Goal: Task Accomplishment & Management: Manage account settings

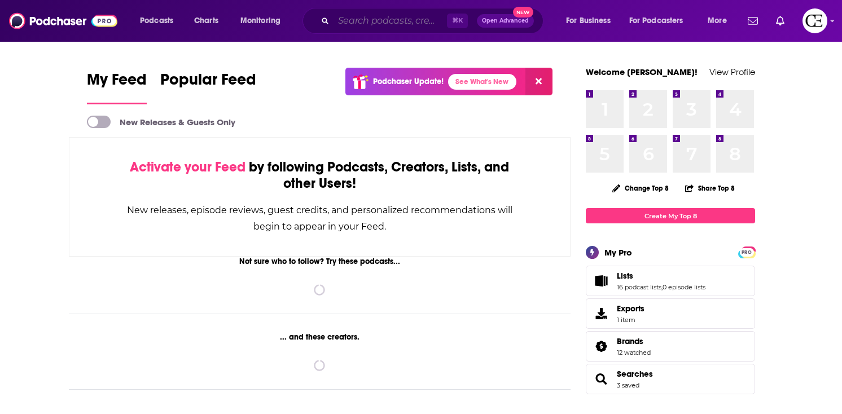
click at [357, 21] on input "Search podcasts, credits, & more..." at bounding box center [389, 21] width 113 height 18
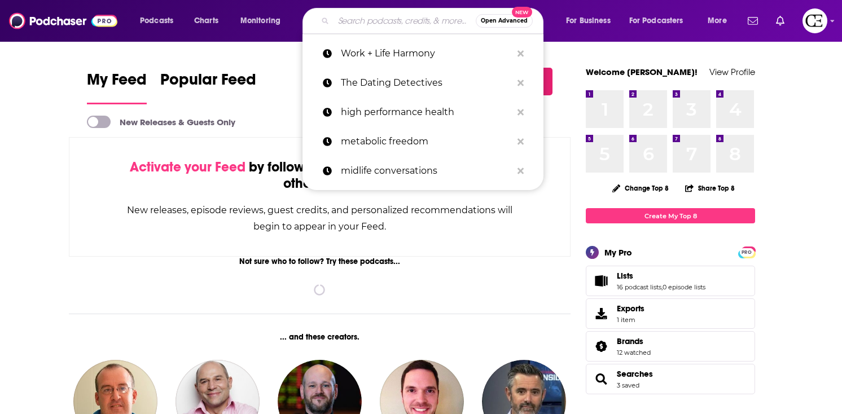
paste input "On Brand with [PERSON_NAME]"
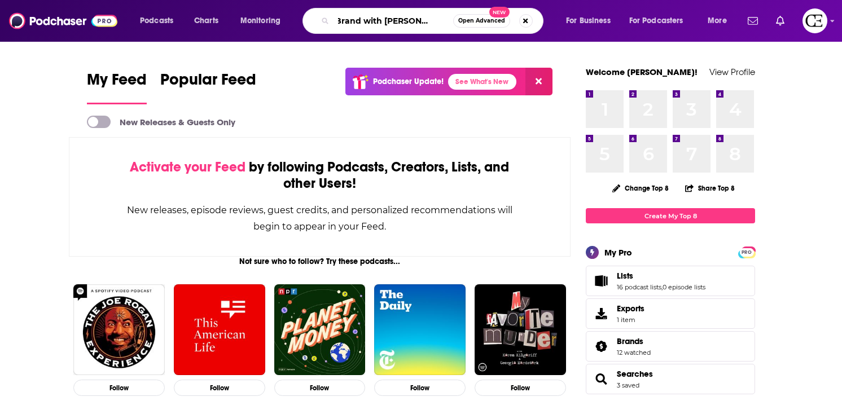
type input "On Brand with [PERSON_NAME]"
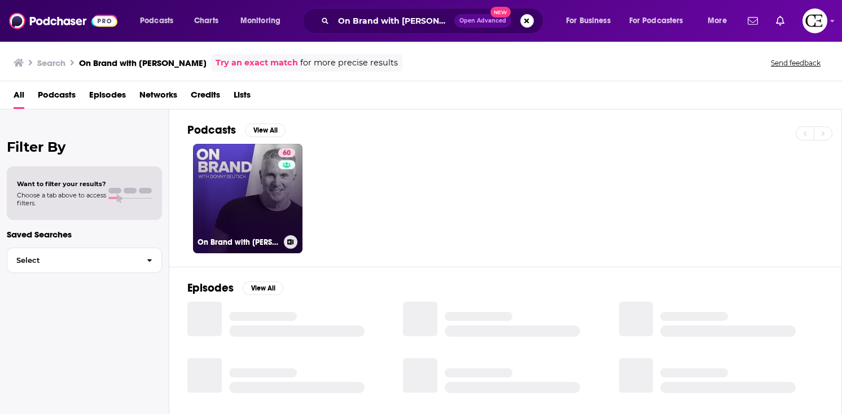
click at [229, 192] on link "60 On Brand with [PERSON_NAME]" at bounding box center [247, 198] width 109 height 109
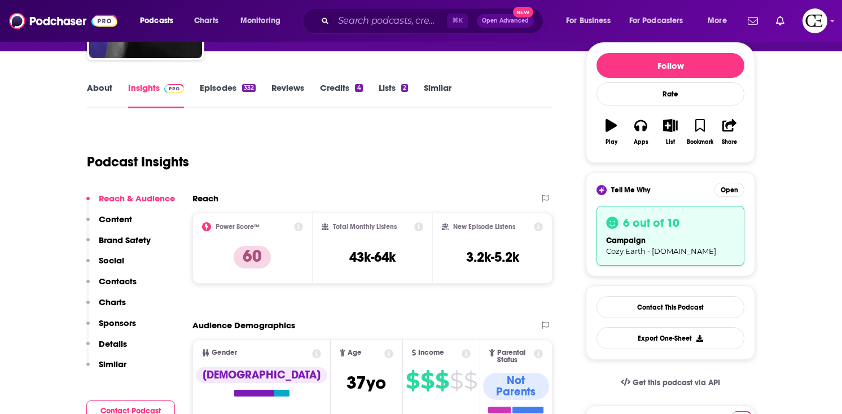
scroll to position [122, 0]
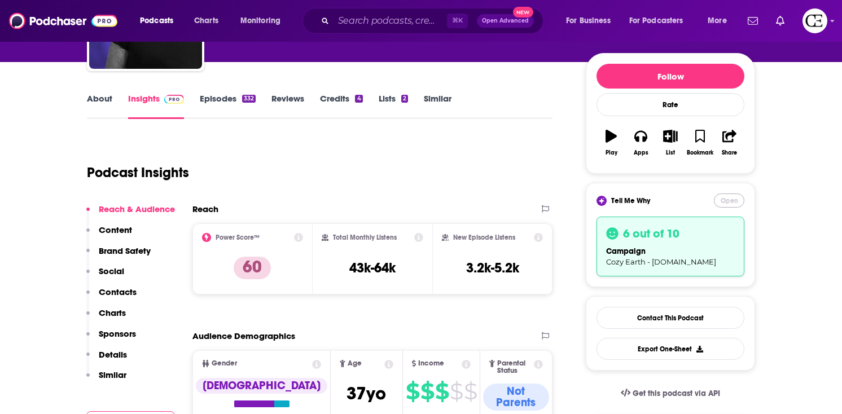
click at [721, 203] on button "Open" at bounding box center [729, 201] width 30 height 14
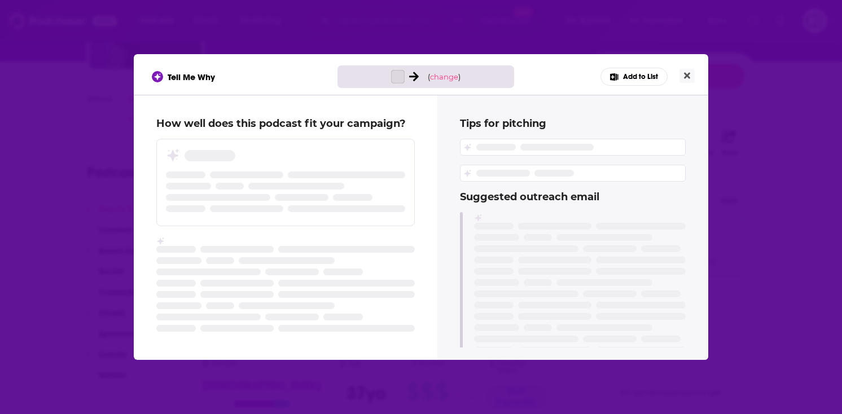
scroll to position [0, 0]
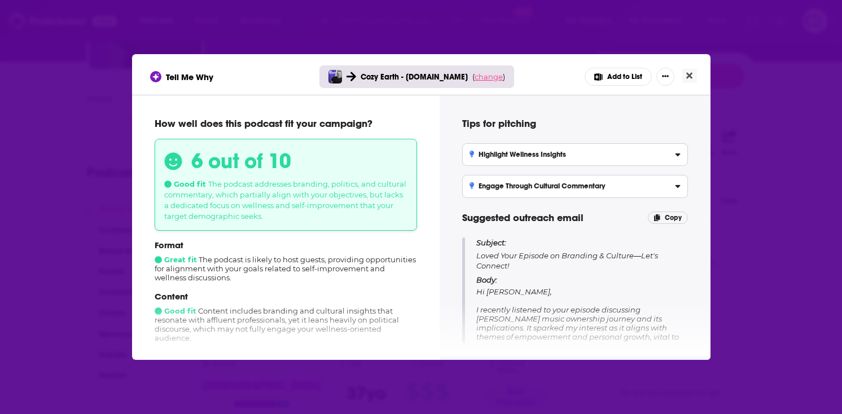
click at [488, 77] on span "change" at bounding box center [489, 76] width 28 height 9
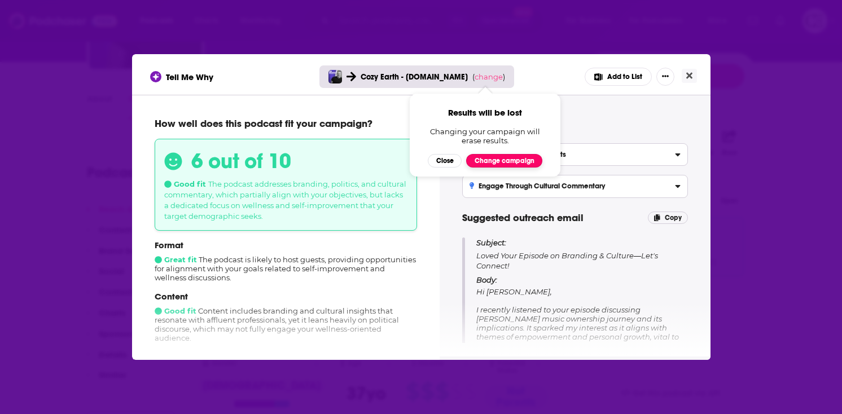
click at [512, 161] on button "Change campaign" at bounding box center [504, 161] width 76 height 14
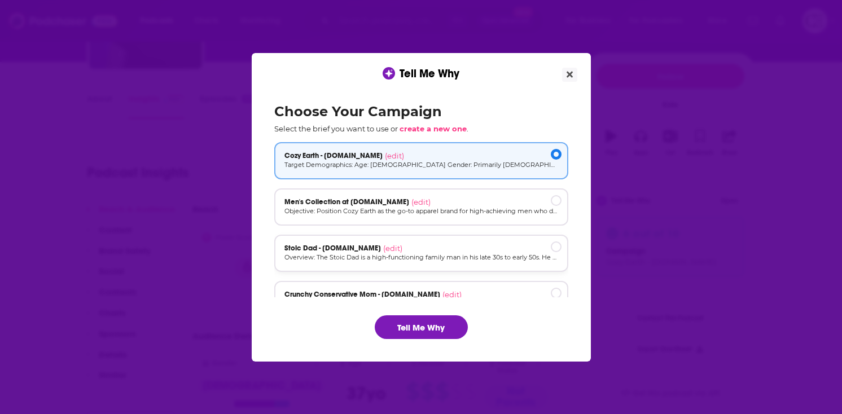
click at [480, 249] on div "Stoic Dad - [DOMAIN_NAME] (edit)" at bounding box center [421, 248] width 274 height 9
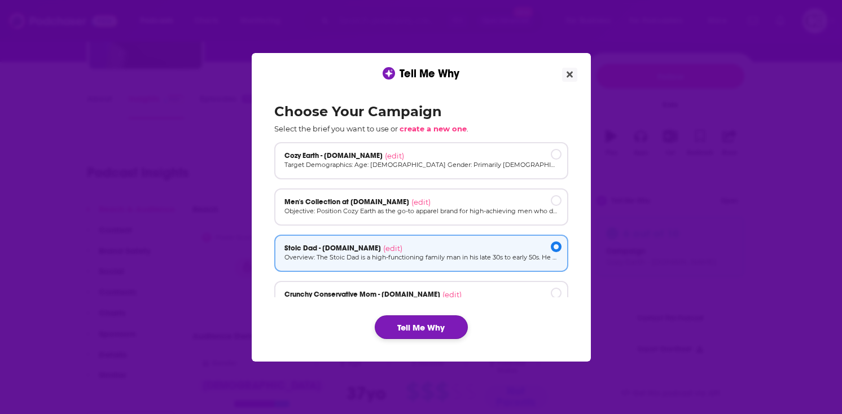
click at [422, 326] on button "Tell Me Why" at bounding box center [421, 327] width 93 height 24
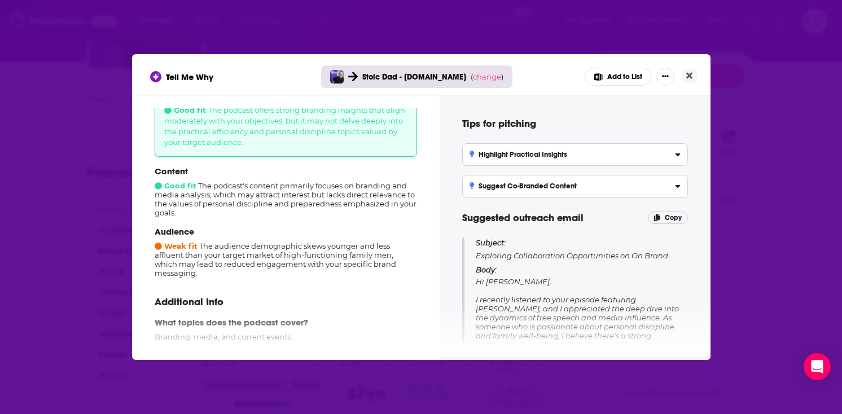
scroll to position [74, 0]
click at [691, 75] on icon "Close" at bounding box center [689, 75] width 6 height 9
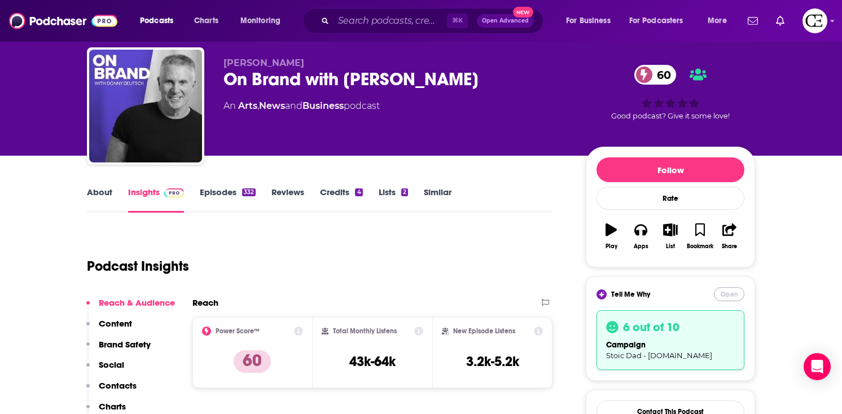
scroll to position [21, 0]
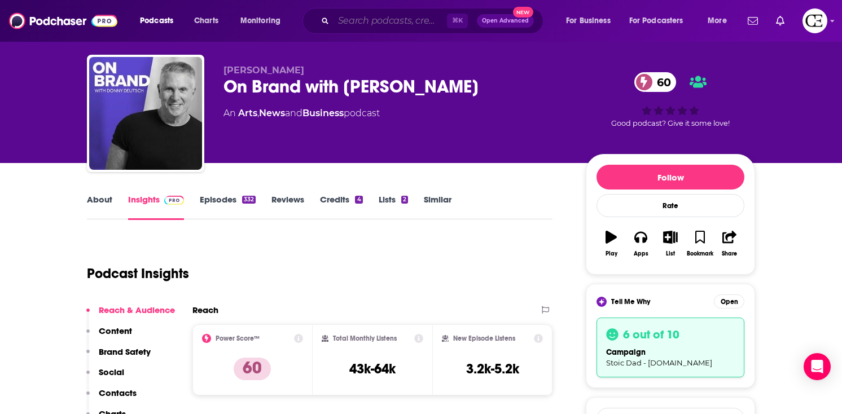
click at [368, 19] on input "Search podcasts, credits, & more..." at bounding box center [389, 21] width 113 height 18
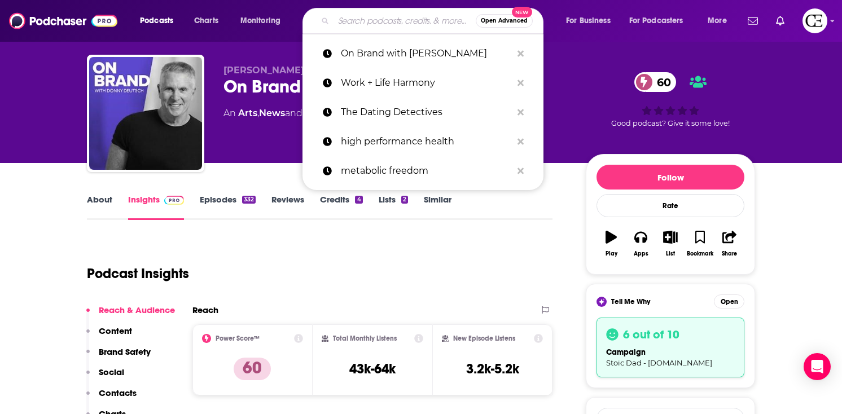
paste input "[PERSON_NAME] & [PERSON_NAME] the Freak: Full Show"
type input "[PERSON_NAME] & [PERSON_NAME] the Freak: Full Show"
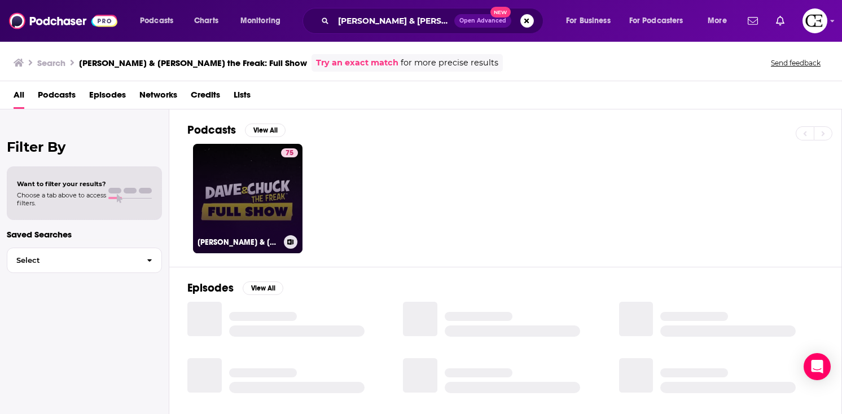
click at [239, 174] on link "75 [PERSON_NAME] & [PERSON_NAME] the Freak: Full Show" at bounding box center [247, 198] width 109 height 109
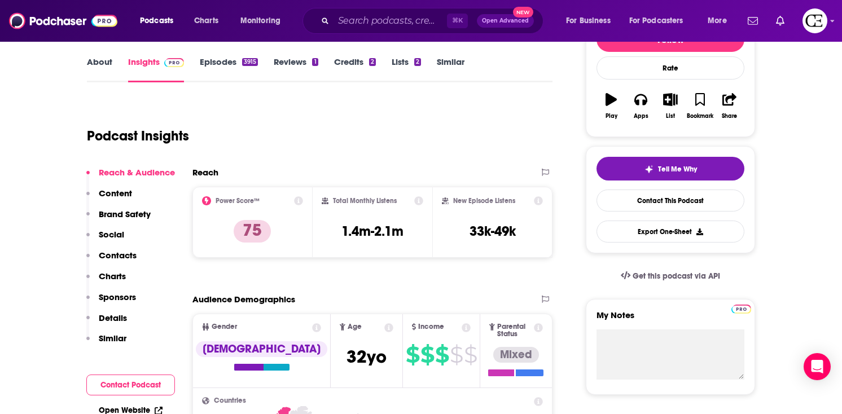
scroll to position [111, 0]
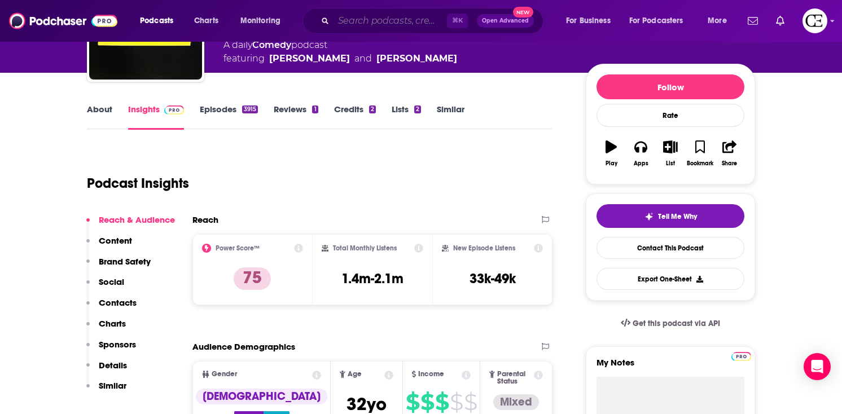
click at [361, 20] on input "Search podcasts, credits, & more..." at bounding box center [389, 21] width 113 height 18
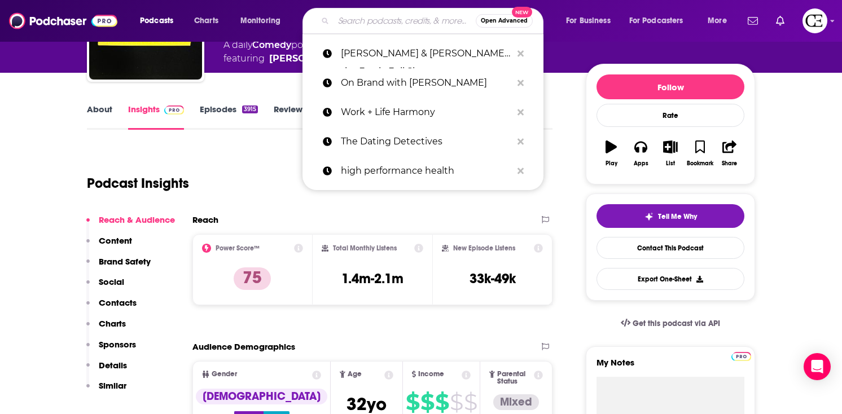
paste input "Power Lines with [PERSON_NAME] and [PERSON_NAME]"
type input "Power Lines with [PERSON_NAME] and [PERSON_NAME]"
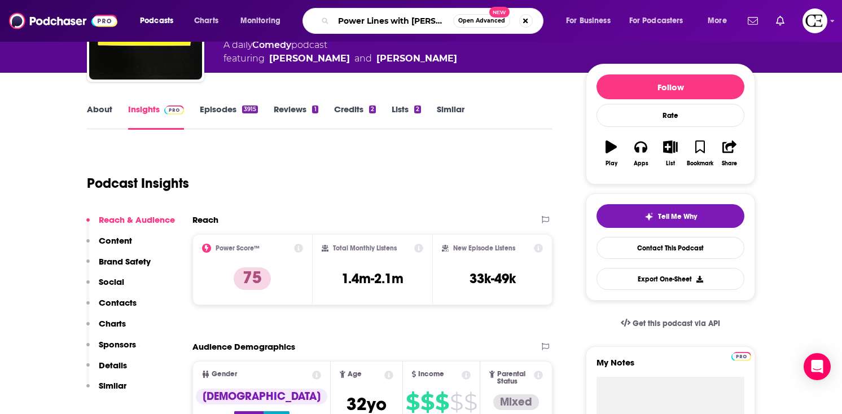
scroll to position [0, 98]
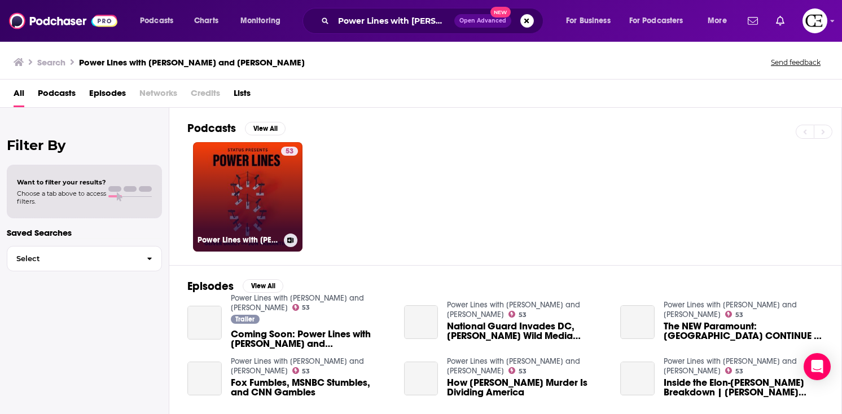
click at [251, 185] on link "53 Power Lines with [PERSON_NAME] and [PERSON_NAME]" at bounding box center [247, 196] width 109 height 109
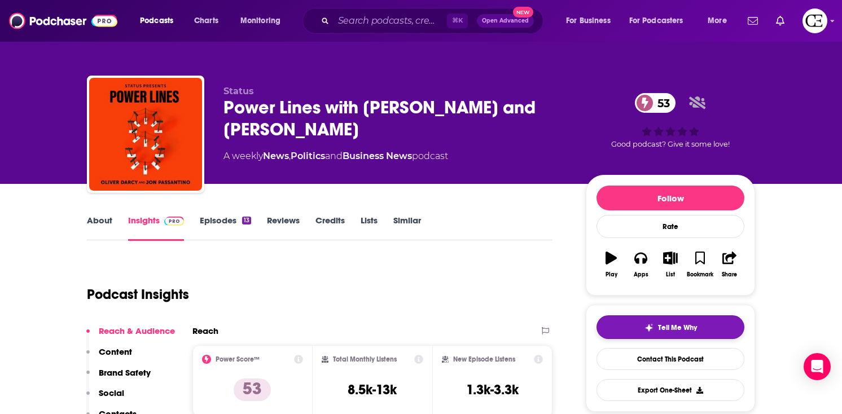
click at [676, 323] on button "Tell Me Why" at bounding box center [670, 327] width 148 height 24
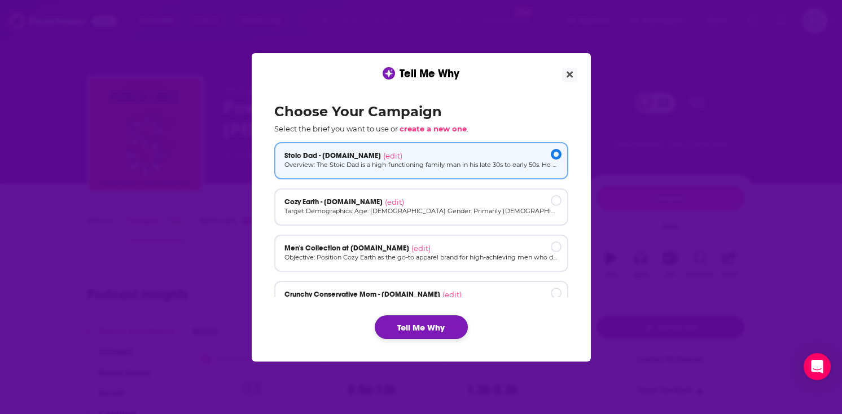
click at [441, 322] on button "Tell Me Why" at bounding box center [421, 327] width 93 height 24
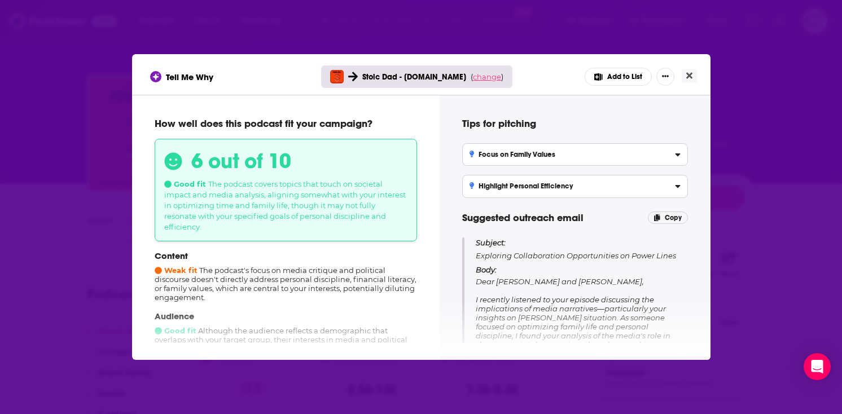
click at [479, 74] on span "change" at bounding box center [487, 76] width 28 height 9
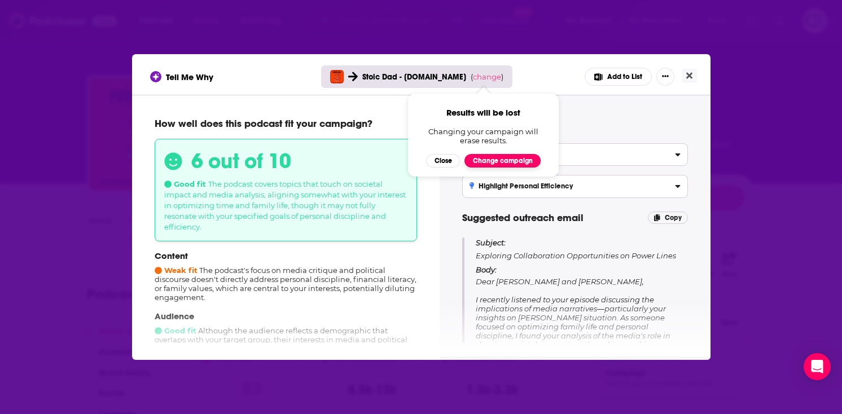
click at [501, 165] on button "Change campaign" at bounding box center [502, 161] width 76 height 14
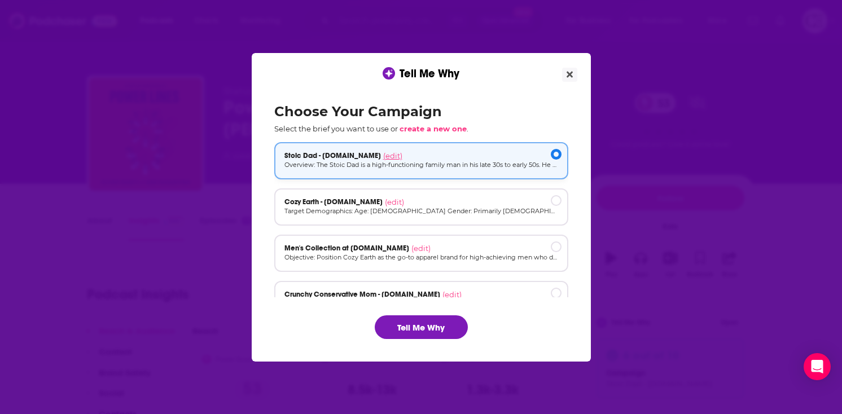
click at [385, 156] on span "(edit)" at bounding box center [392, 155] width 19 height 9
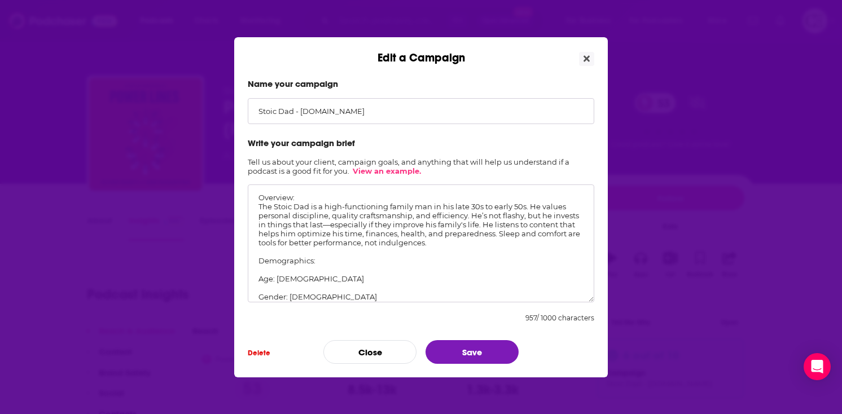
drag, startPoint x: 479, startPoint y: 226, endPoint x: 325, endPoint y: 225, distance: 153.5
click at [325, 226] on textarea "Overview: The Stoic Dad is a high-functioning family man in his late 30s to ear…" at bounding box center [421, 244] width 346 height 118
click at [388, 241] on textarea "Overview: The Stoic Dad is a high-functioning family man in his late 30s to ear…" at bounding box center [421, 244] width 346 height 118
click at [460, 225] on textarea "Overview: The Stoic Dad is a high-functioning family man in his late 30s to ear…" at bounding box center [421, 244] width 346 height 118
click at [504, 226] on textarea "Overview: The Stoic Dad is a high-functioning family man in his late 30s to ear…" at bounding box center [421, 244] width 346 height 118
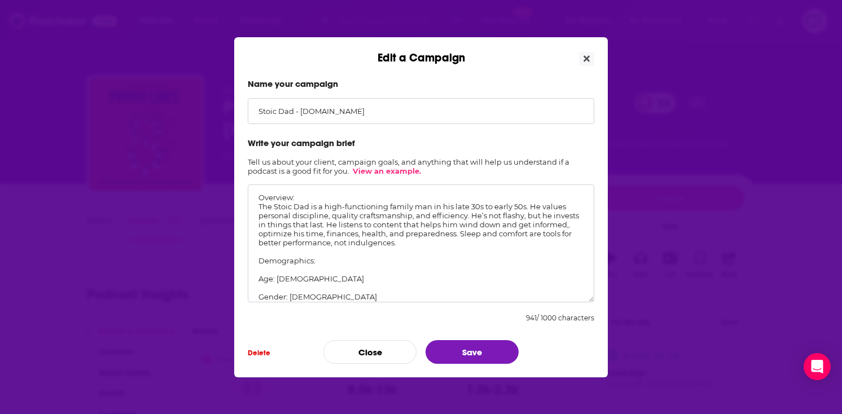
drag, startPoint x: 257, startPoint y: 235, endPoint x: 463, endPoint y: 239, distance: 205.4
click at [463, 239] on textarea "Overview: The Stoic Dad is a high-functioning family man in his late 30s to ear…" at bounding box center [421, 244] width 346 height 118
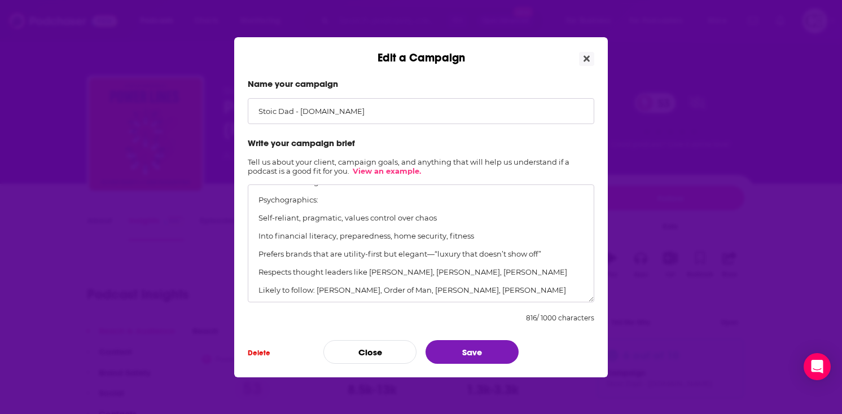
scroll to position [170, 0]
drag, startPoint x: 336, startPoint y: 235, endPoint x: 259, endPoint y: 236, distance: 76.8
click at [259, 236] on textarea "Overview: The Stoic Dad is a high-functioning family man in his late 30s to ear…" at bounding box center [421, 244] width 346 height 118
drag, startPoint x: 452, startPoint y: 237, endPoint x: 313, endPoint y: 236, distance: 138.8
click at [313, 236] on textarea "Overview: The Stoic Dad is a high-functioning family man in his late 30s to ear…" at bounding box center [421, 244] width 346 height 118
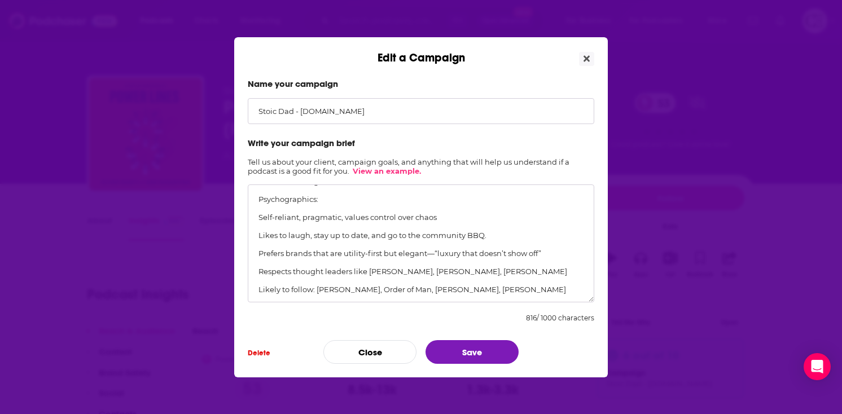
click at [486, 254] on textarea "Overview: The Stoic Dad is a high-functioning family man in his late 30s to ear…" at bounding box center [421, 244] width 346 height 118
click at [363, 273] on textarea "Overview: The Stoic Dad is a high-functioning family man in his late 30s to ear…" at bounding box center [421, 244] width 346 height 118
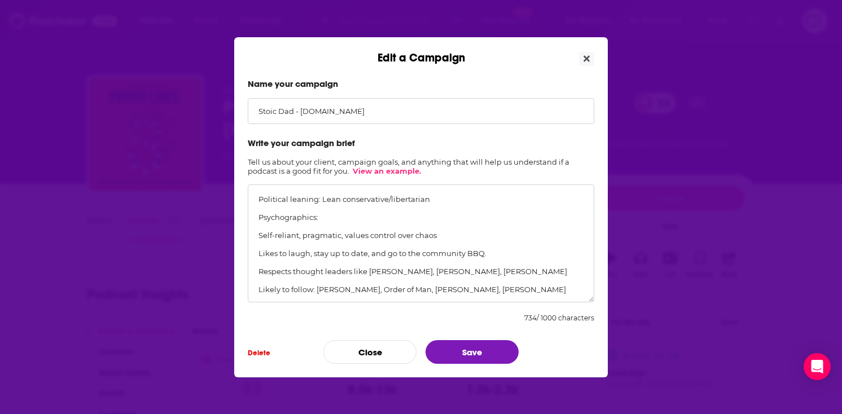
click at [363, 273] on textarea "Overview: The Stoic Dad is a high-functioning family man in his late 30s to ear…" at bounding box center [421, 244] width 346 height 118
click at [416, 287] on textarea "Overview: The Stoic Dad is a high-functioning family man in his late 30s to ear…" at bounding box center [421, 244] width 346 height 118
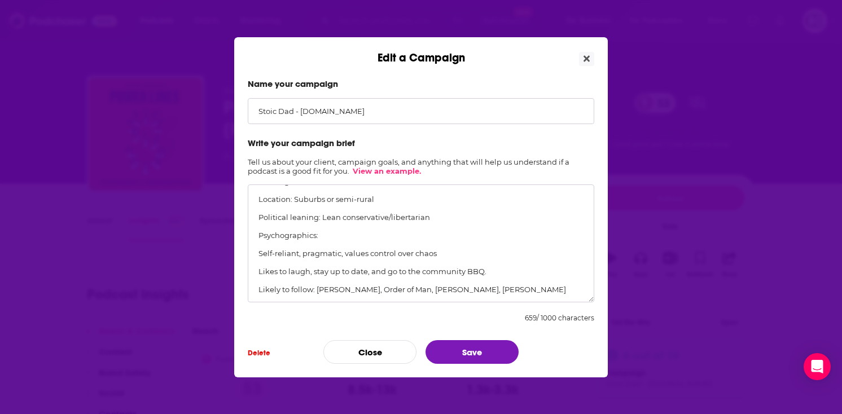
click at [416, 287] on textarea "Overview: The Stoic Dad is a high-functioning family man in his late 30s to ear…" at bounding box center [421, 244] width 346 height 118
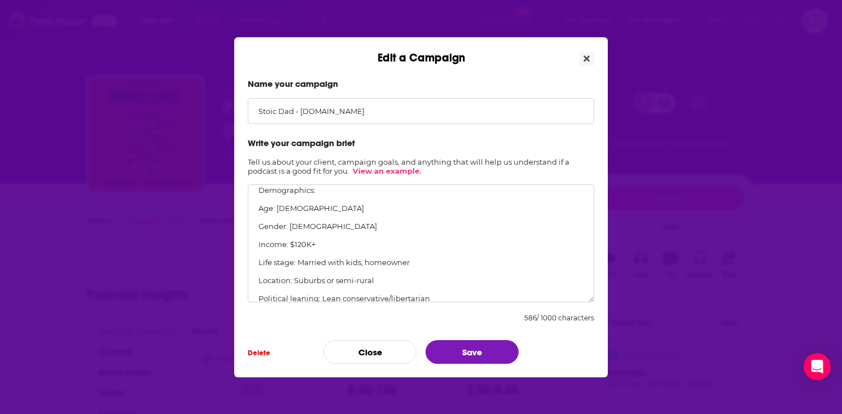
scroll to position [43, 0]
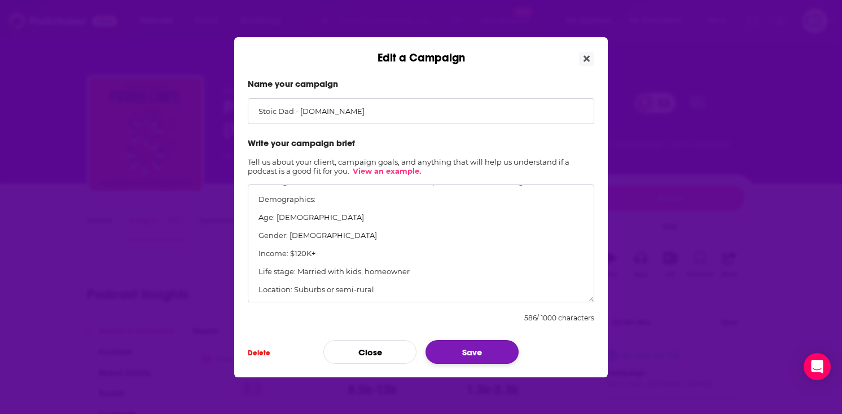
type textarea "Overview: The Stoic Dad is a high-functioning family man in his late 30s to ear…"
click at [467, 354] on button "Save" at bounding box center [471, 352] width 93 height 24
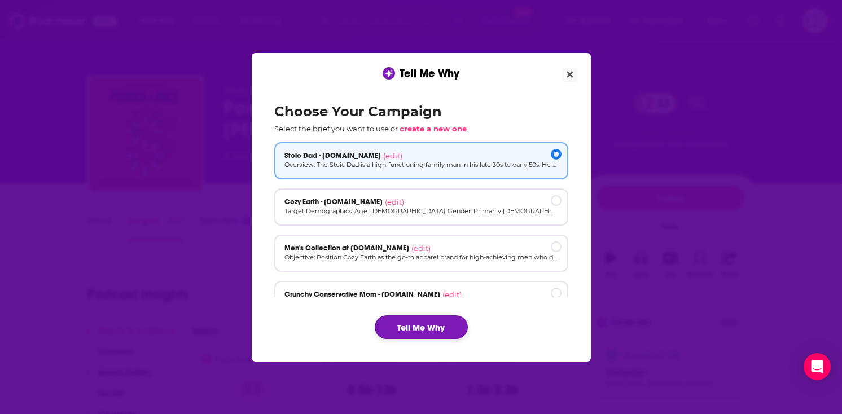
click at [438, 326] on button "Tell Me Why" at bounding box center [421, 327] width 93 height 24
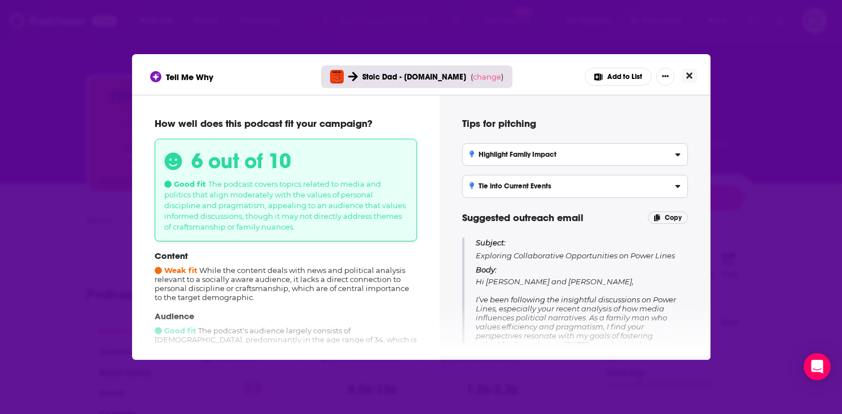
click at [691, 79] on icon "Close" at bounding box center [689, 75] width 6 height 9
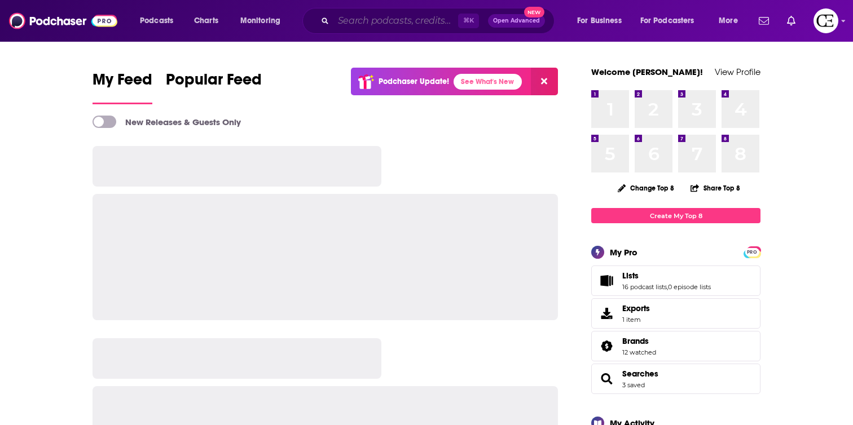
click at [371, 20] on input "Search podcasts, credits, & more..." at bounding box center [395, 21] width 125 height 18
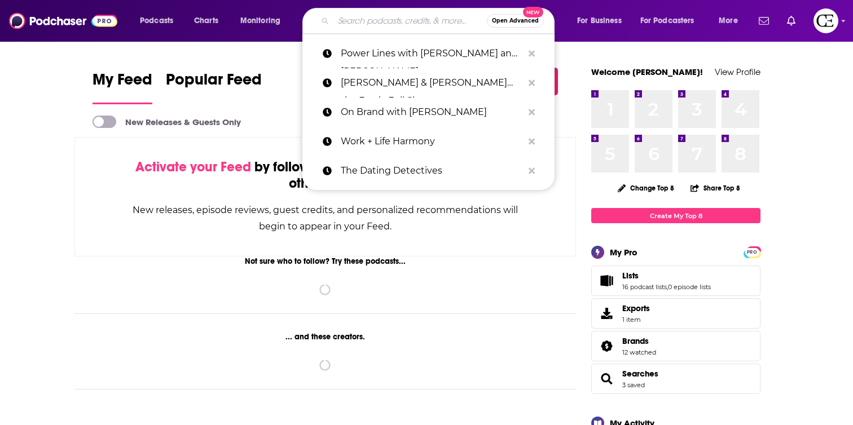
paste input "The Iced Coffee Hour"
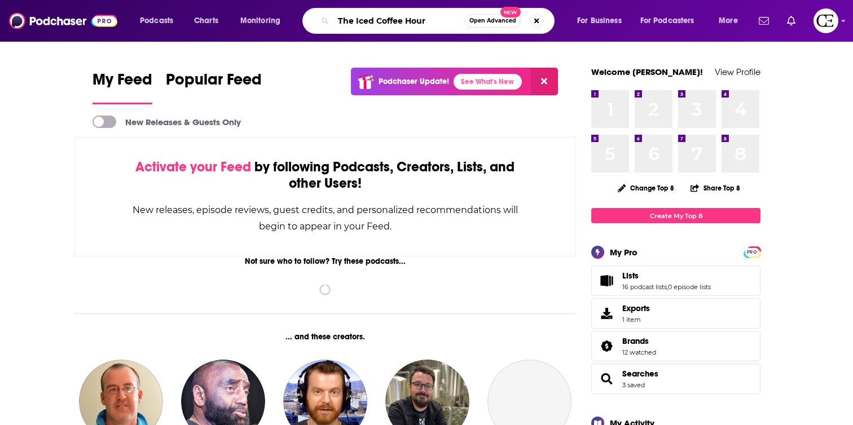
type input "The Iced Coffee Hour"
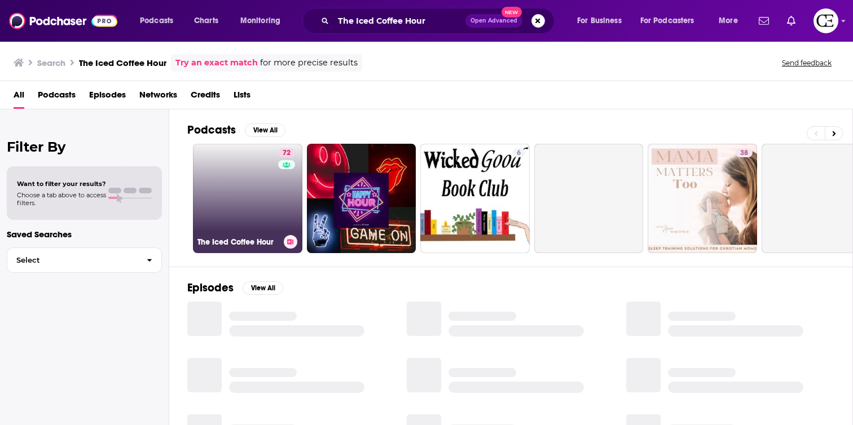
click at [248, 191] on link "72 The Iced Coffee Hour" at bounding box center [247, 198] width 109 height 109
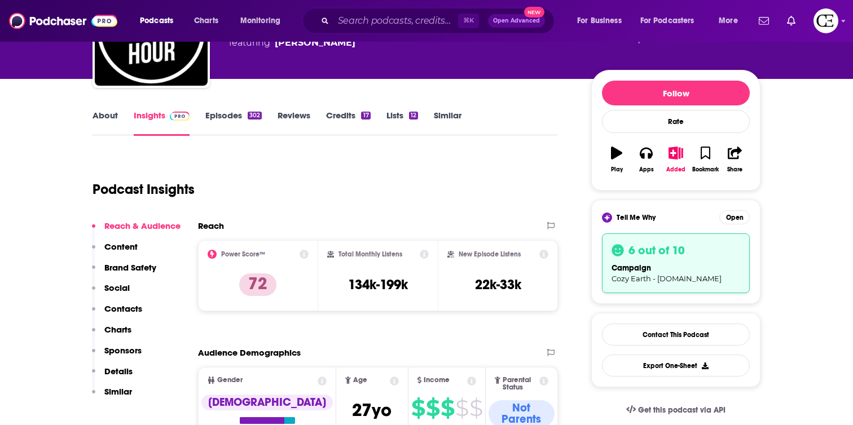
scroll to position [107, 0]
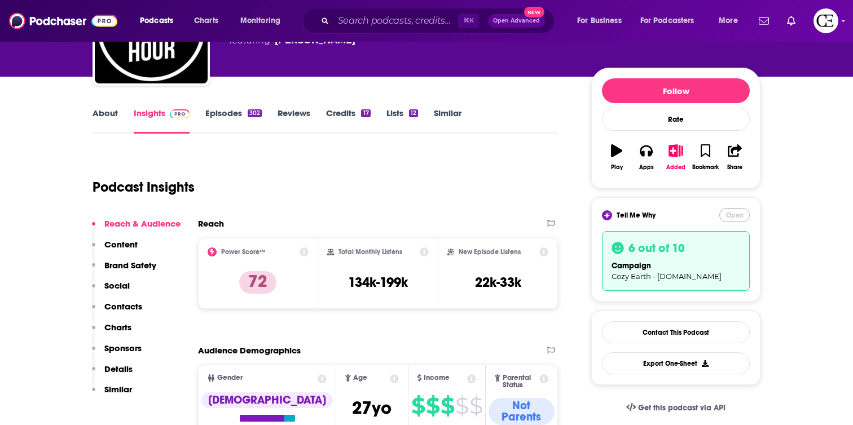
click at [728, 215] on button "Open" at bounding box center [734, 215] width 30 height 14
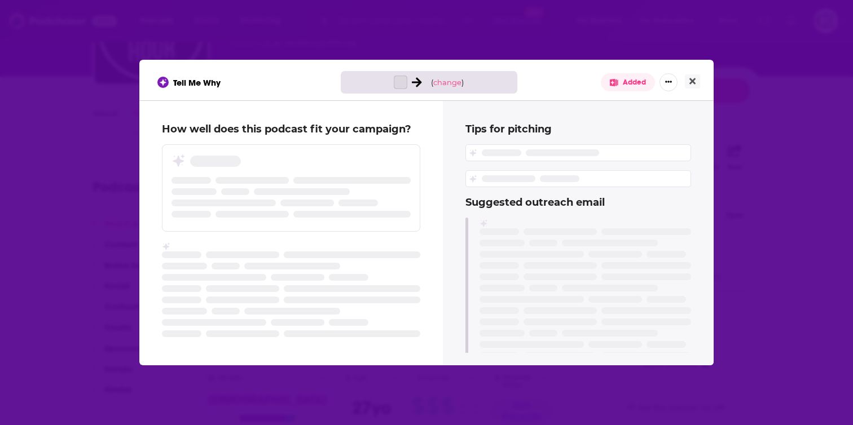
scroll to position [0, 0]
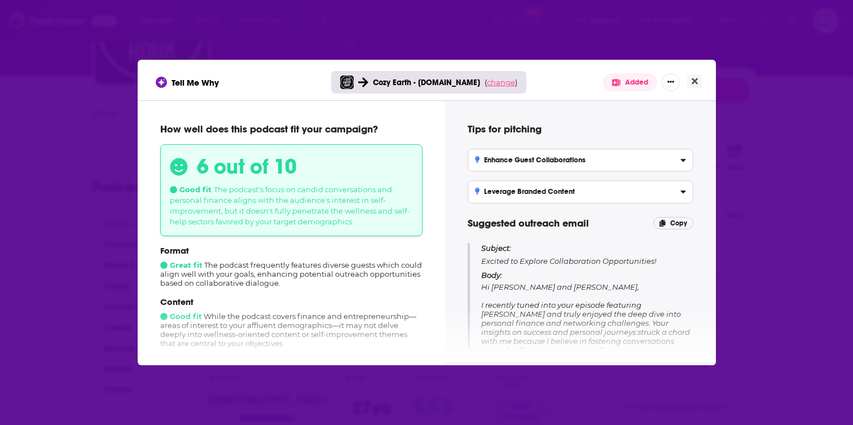
click at [501, 84] on span "change" at bounding box center [501, 82] width 28 height 9
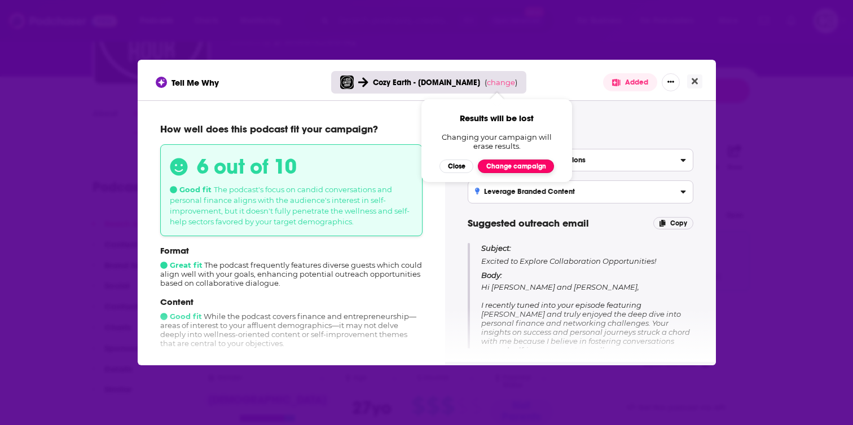
click at [520, 165] on button "Change campaign" at bounding box center [516, 167] width 76 height 14
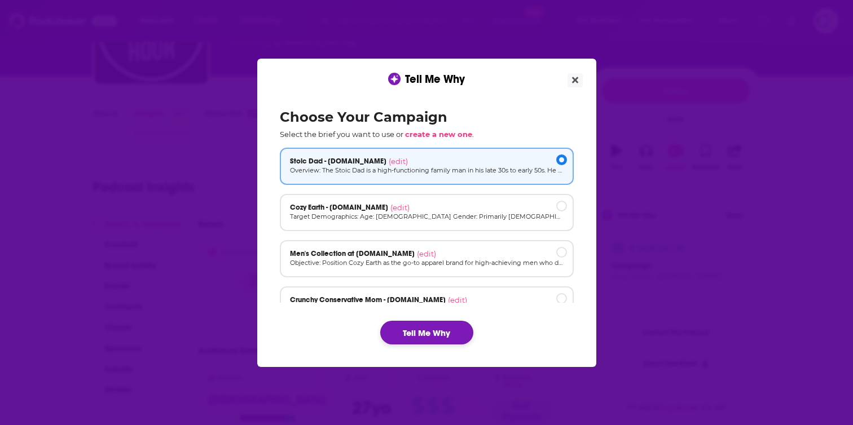
click at [436, 334] on button "Tell Me Why" at bounding box center [426, 333] width 93 height 24
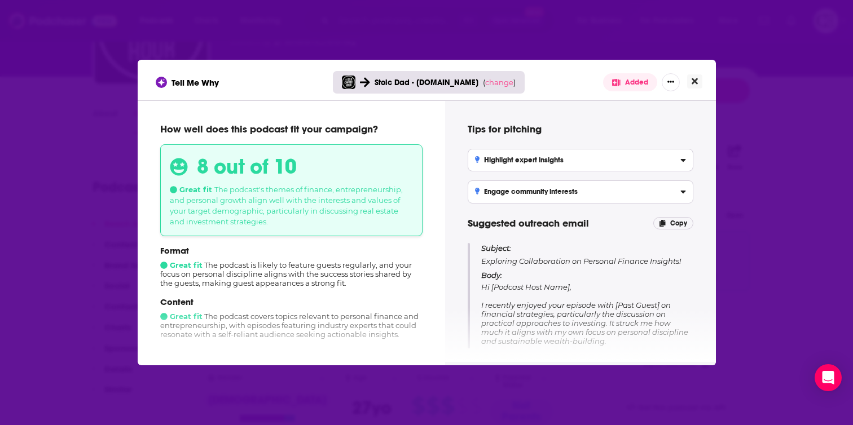
click at [692, 80] on icon "Close" at bounding box center [695, 81] width 6 height 6
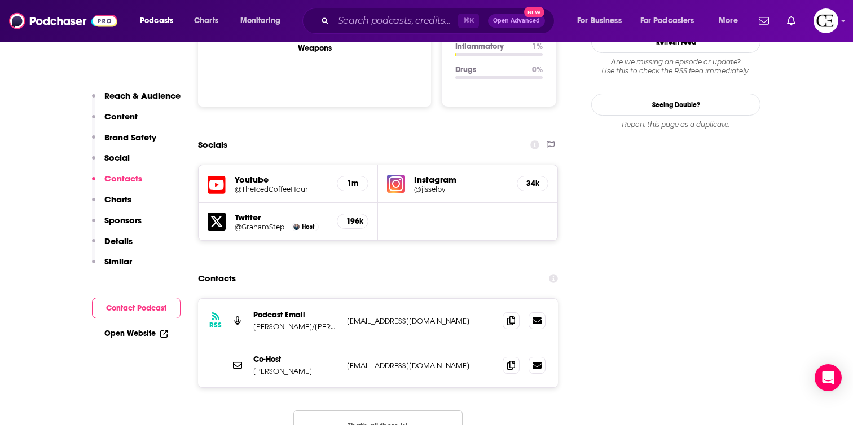
scroll to position [1230, 0]
click at [508, 313] on span at bounding box center [511, 321] width 17 height 17
